Goal: Browse casually: Explore the website without a specific task or goal

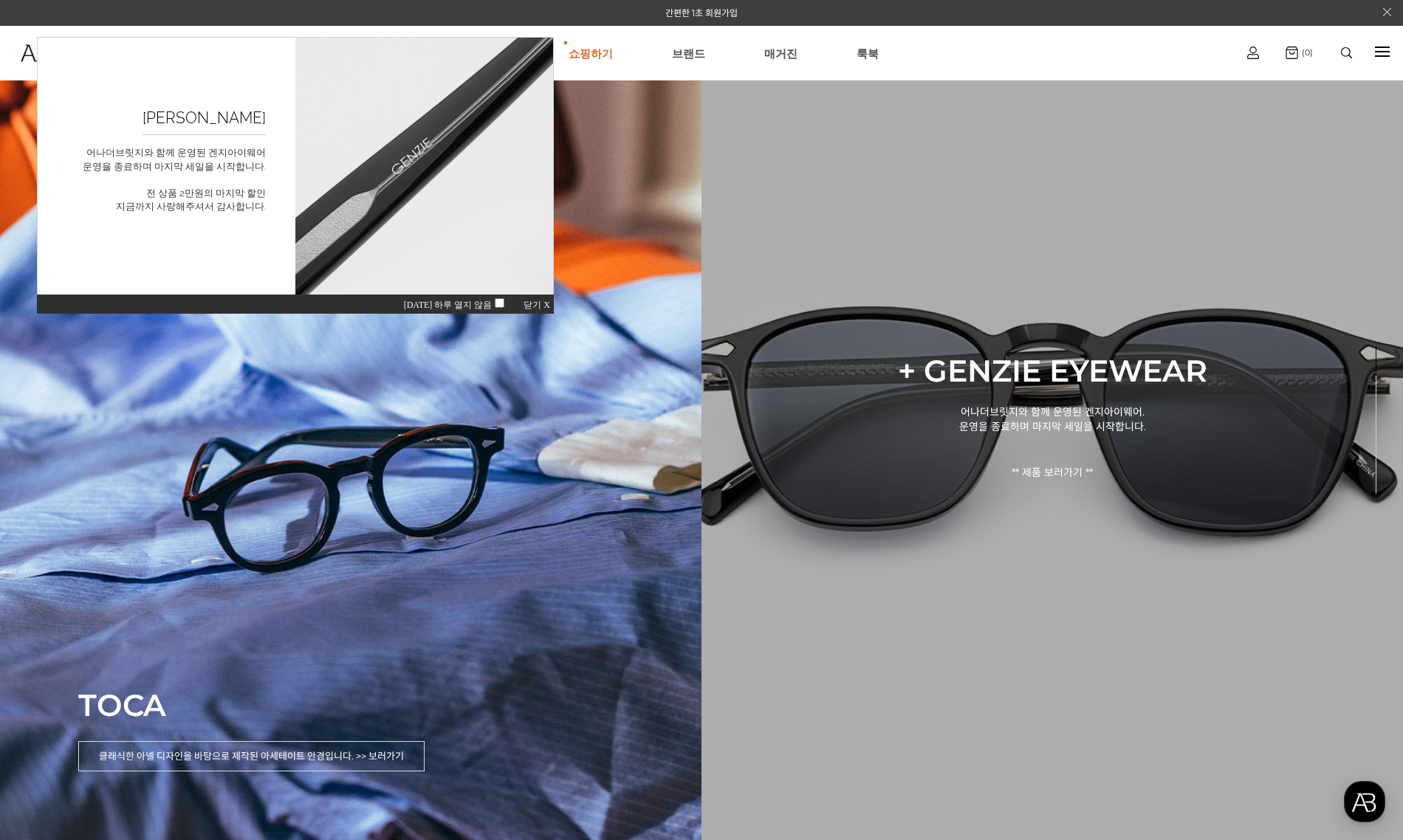
drag, startPoint x: 1065, startPoint y: 109, endPoint x: 848, endPoint y: 95, distance: 217.5
click at [1065, 109] on div "+ GENZIE EYEWEAR 어나더브릿지와 함께 운영된 겐지아이웨어. 운영을 종료하며 마지막 세일을 시작합니다. ** 제품 보러가기 **" at bounding box center [1052, 420] width 701 height 840
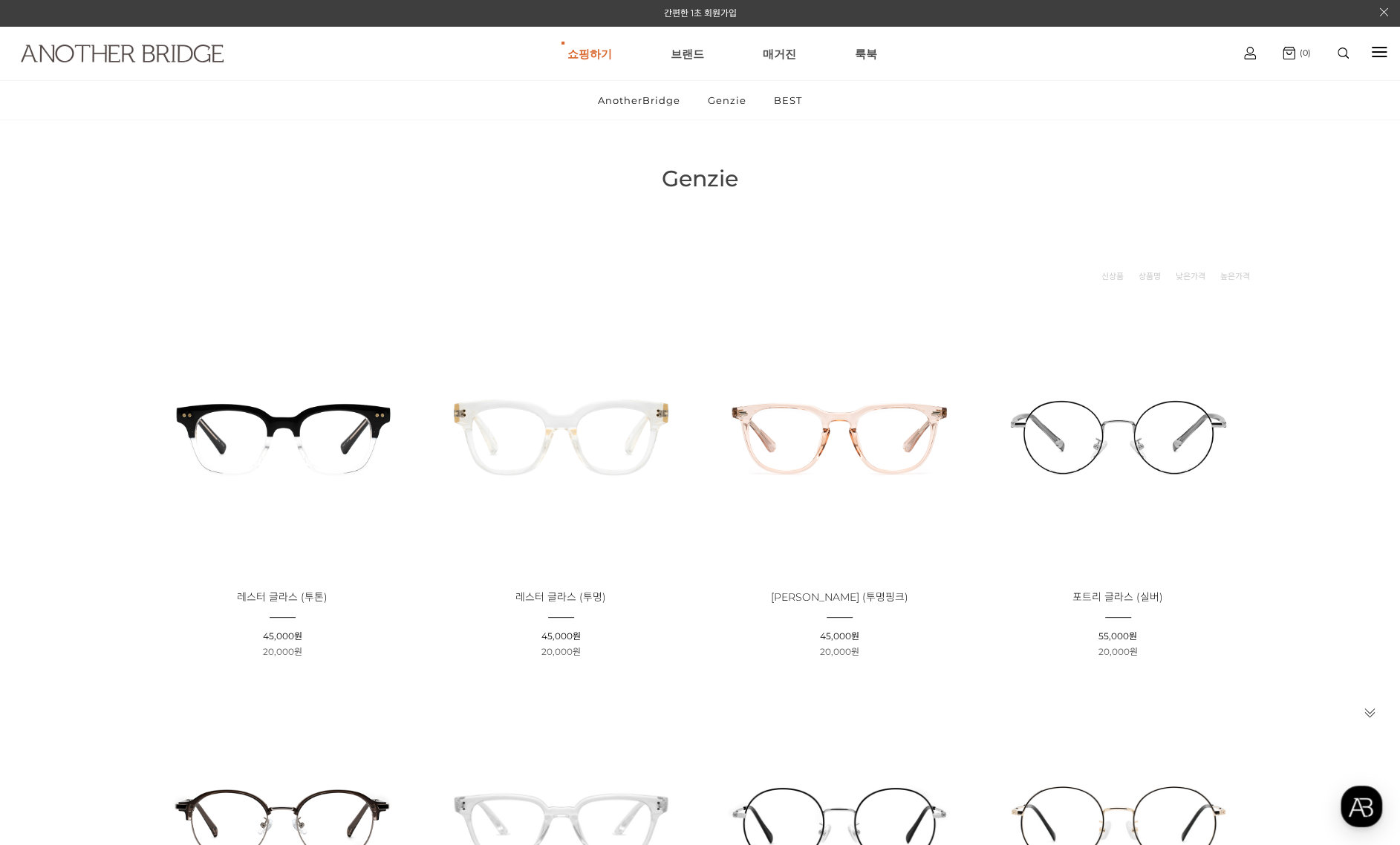
click at [204, 59] on img at bounding box center [122, 53] width 203 height 18
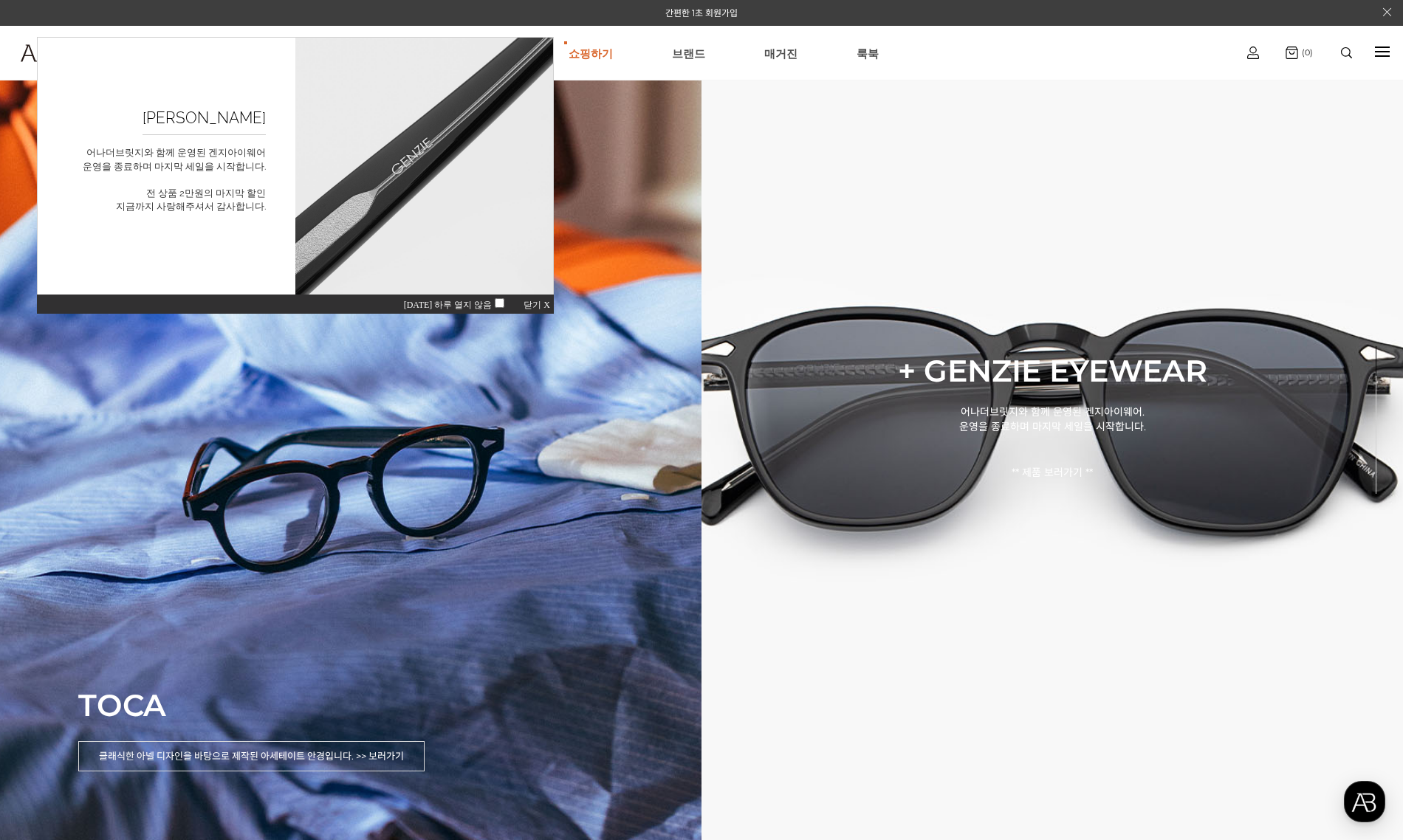
click at [539, 303] on span "닫기 X" at bounding box center [537, 305] width 26 height 10
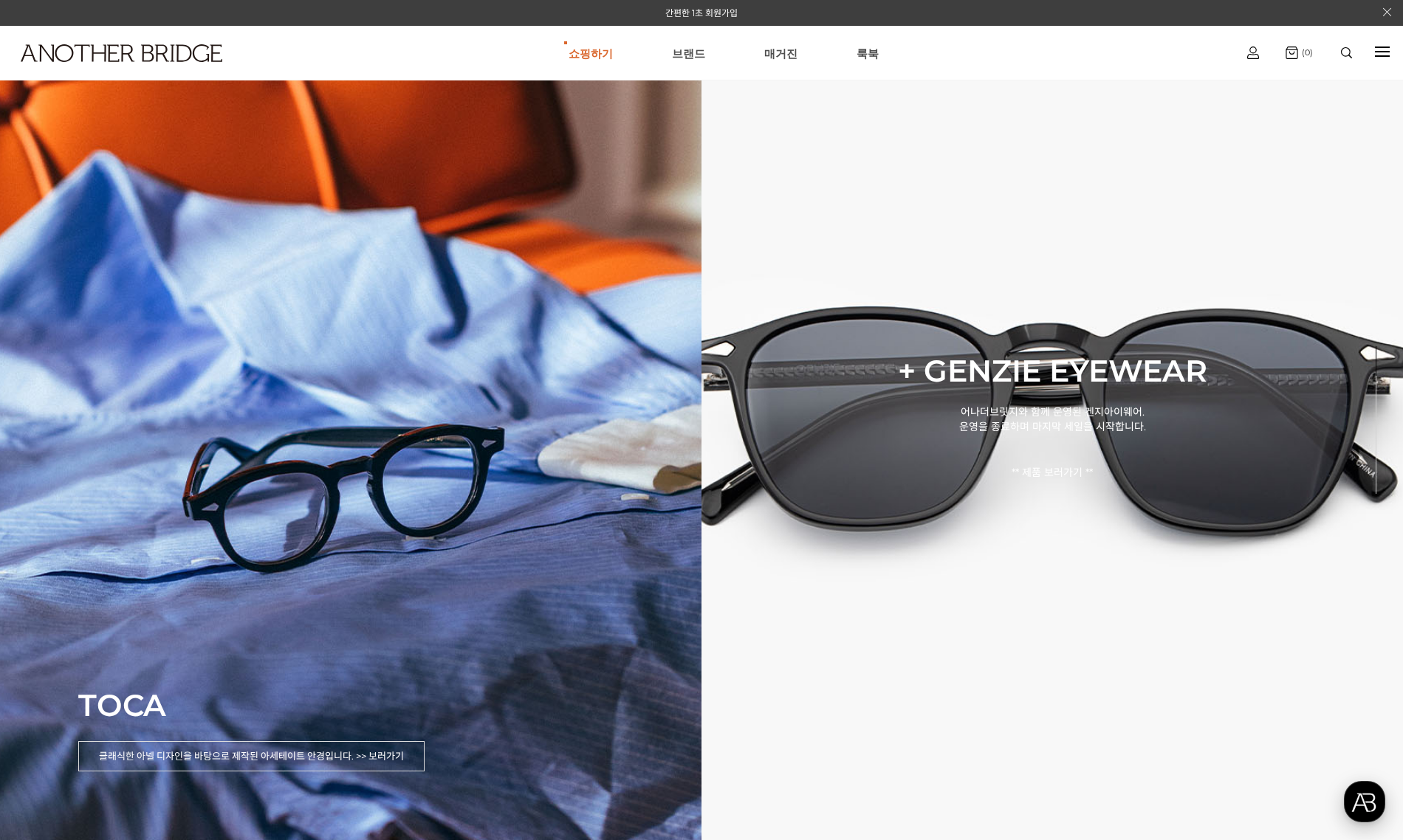
click at [1358, 797] on div "button" at bounding box center [1364, 801] width 41 height 41
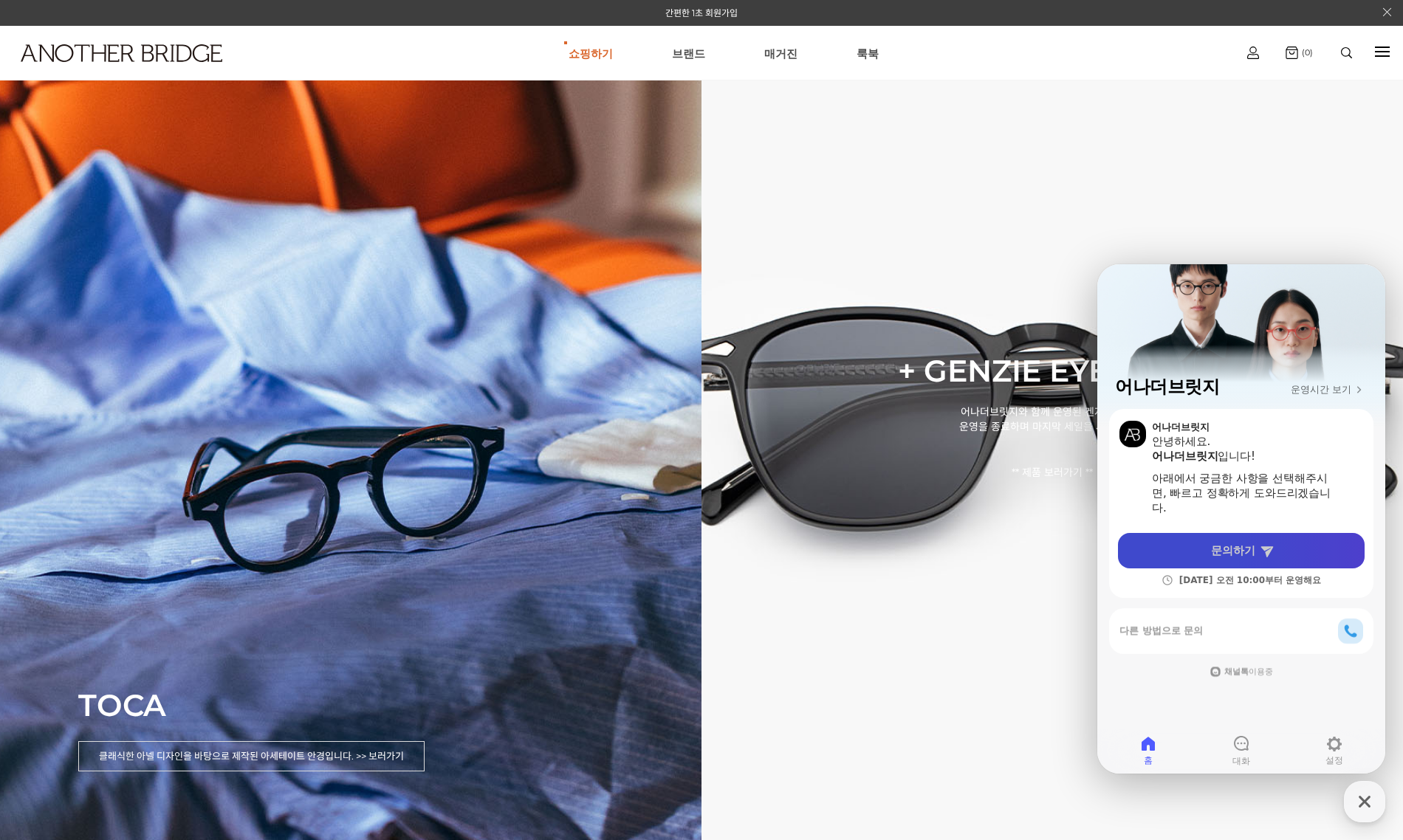
click at [1295, 548] on link "문의하기" at bounding box center [1241, 551] width 247 height 36
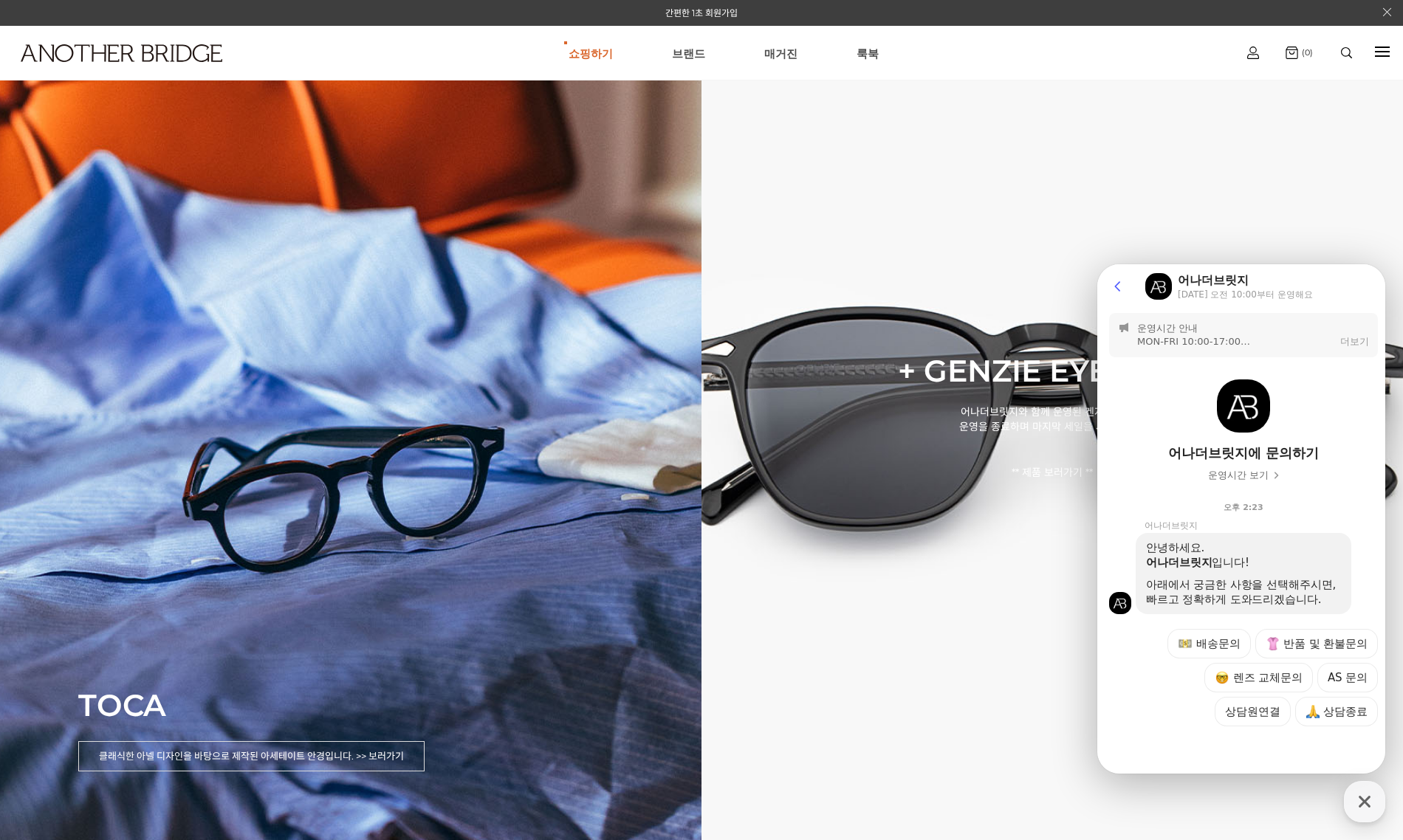
click at [1341, 337] on div "더보기" at bounding box center [1354, 341] width 29 height 13
click at [1390, 51] on div "쇼핑하기 AnotherBridge Genzie BEST [GEOGRAPHIC_DATA] 매거진 [GEOGRAPHIC_DATA] 로그인하기 로그…" at bounding box center [701, 53] width 1403 height 54
click at [1371, 803] on icon "button" at bounding box center [1364, 802] width 26 height 26
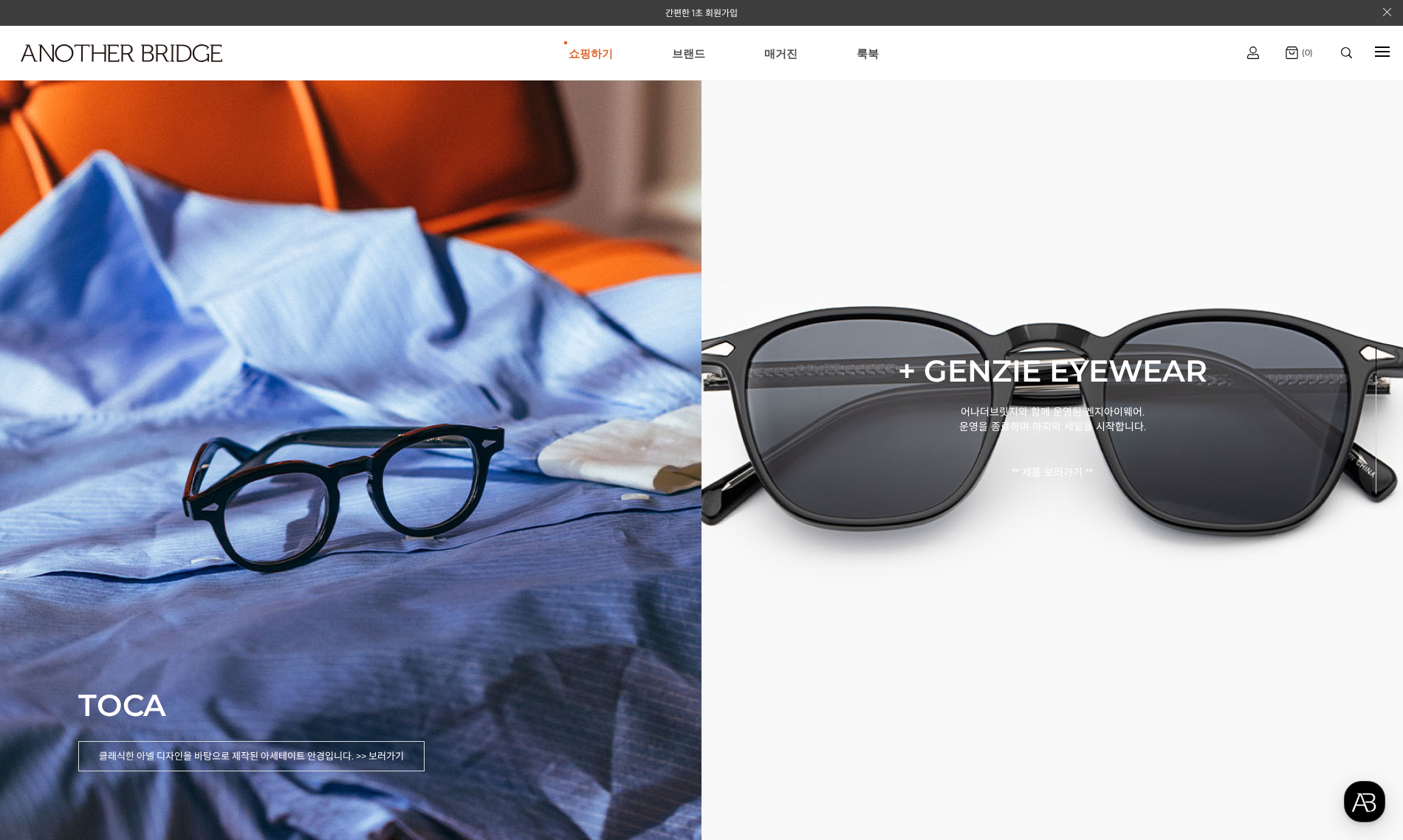
click at [1375, 48] on div at bounding box center [1382, 52] width 15 height 17
